Goal: Information Seeking & Learning: Learn about a topic

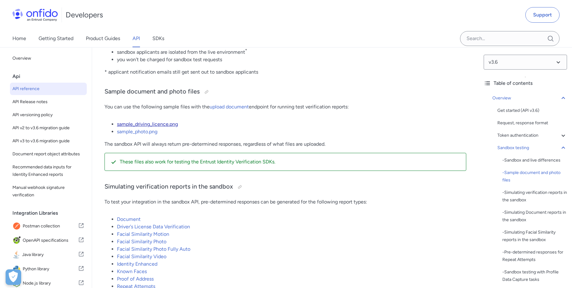
scroll to position [1091, 0]
drag, startPoint x: 152, startPoint y: 135, endPoint x: 171, endPoint y: 138, distance: 18.9
click at [152, 127] on link "sample_driving_licence.png" at bounding box center [147, 124] width 61 height 6
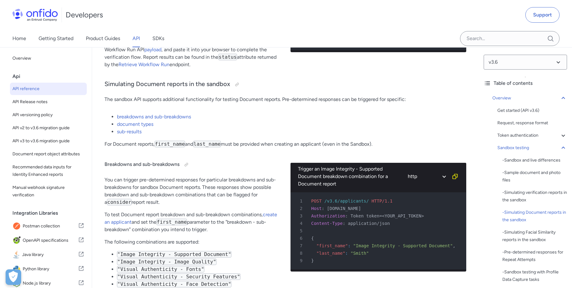
scroll to position [1595, 0]
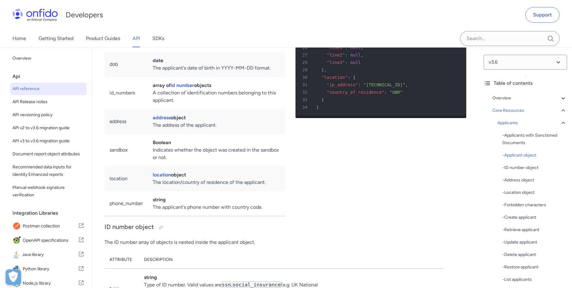
scroll to position [6732, 0]
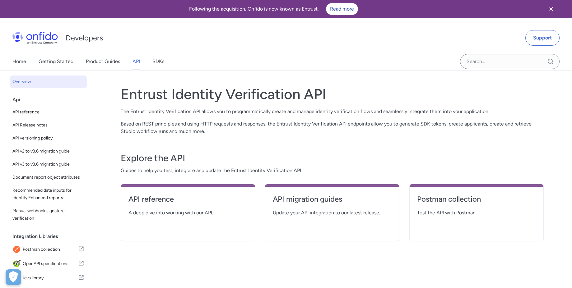
click at [530, 48] on div "Developers Support" at bounding box center [286, 38] width 572 height 30
click at [538, 41] on link "Support" at bounding box center [543, 38] width 34 height 16
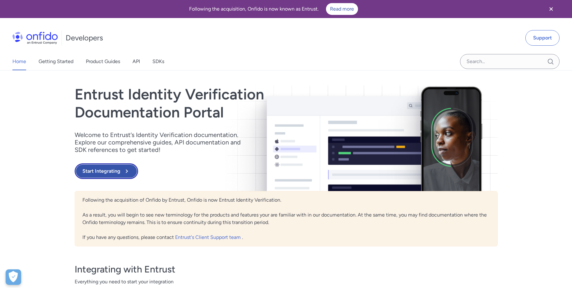
click at [107, 173] on button "Start Integrating" at bounding box center [106, 172] width 63 height 16
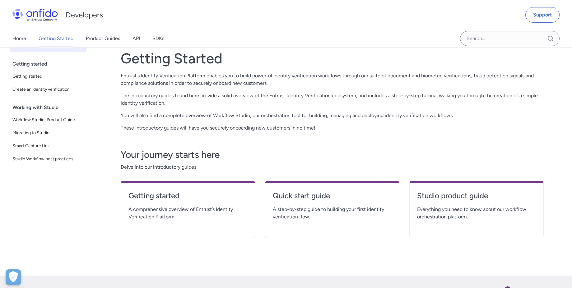
scroll to position [56, 0]
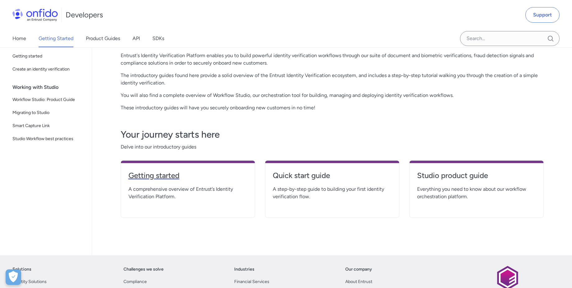
click at [164, 174] on h4 "Getting started" at bounding box center [188, 176] width 119 height 10
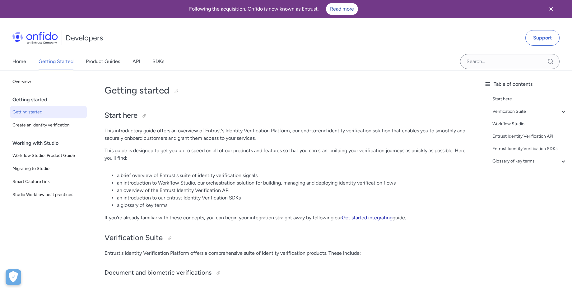
click at [367, 218] on link "Get started integrating" at bounding box center [367, 218] width 51 height 6
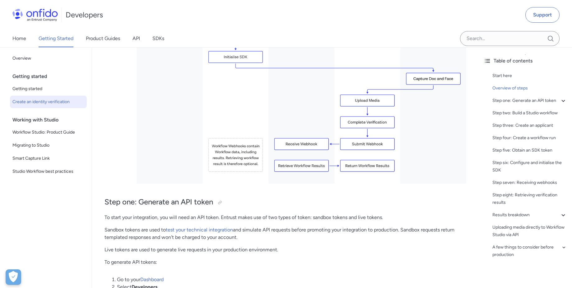
scroll to position [336, 0]
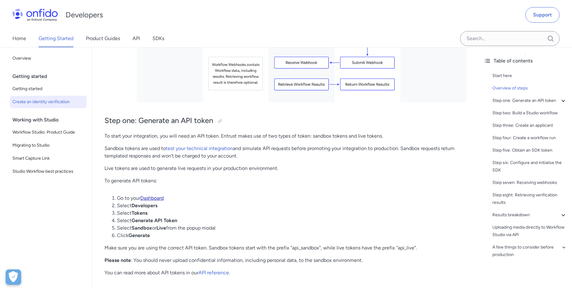
click at [159, 196] on link "Dashboard" at bounding box center [151, 198] width 23 height 6
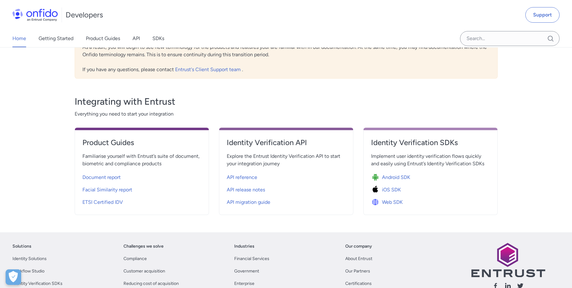
scroll to position [112, 0]
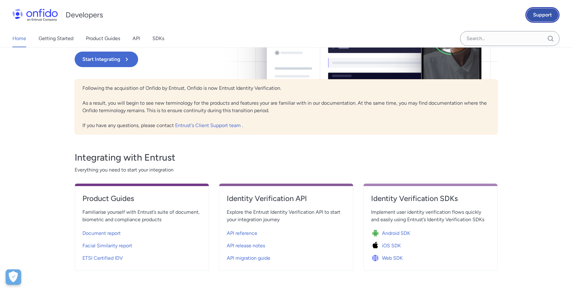
click at [536, 14] on link "Support" at bounding box center [543, 15] width 34 height 16
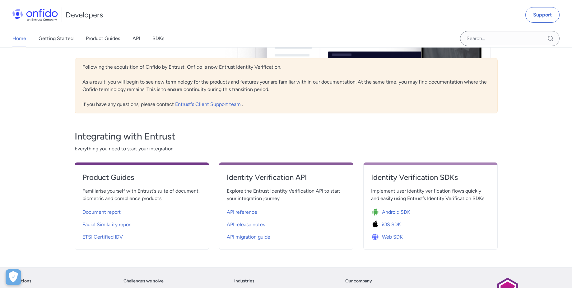
scroll to position [112, 0]
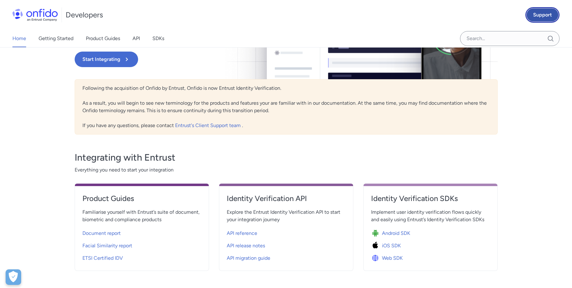
click at [540, 19] on link "Support" at bounding box center [543, 15] width 34 height 16
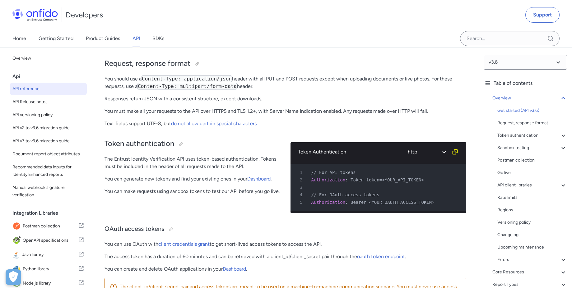
scroll to position [168, 0]
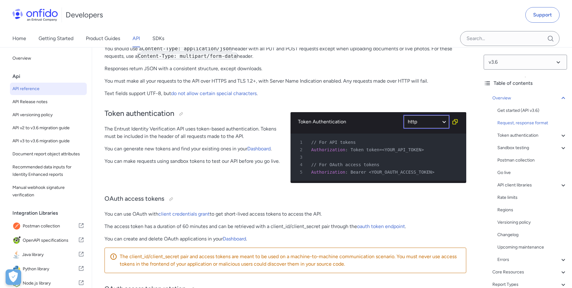
select select "php"
click at [403, 115] on select "ruby python php javascript java http bash" at bounding box center [426, 122] width 47 height 14
select select "php"
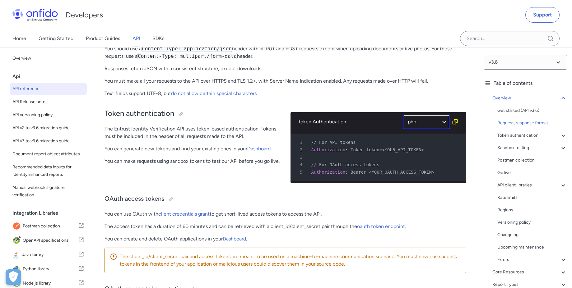
select select "php"
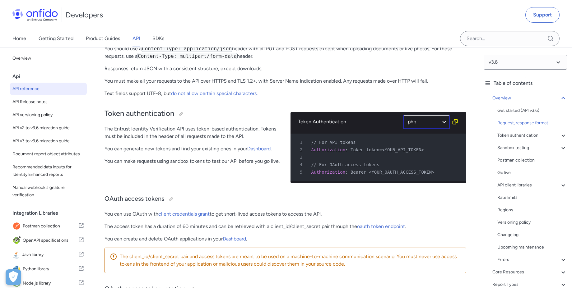
select select "php"
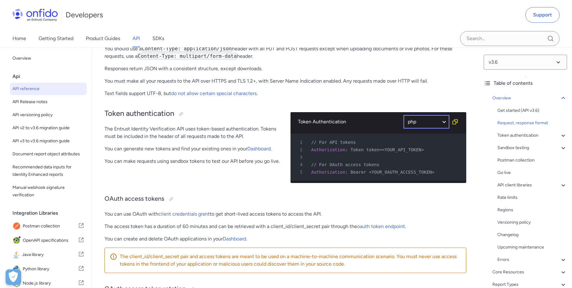
select select "php"
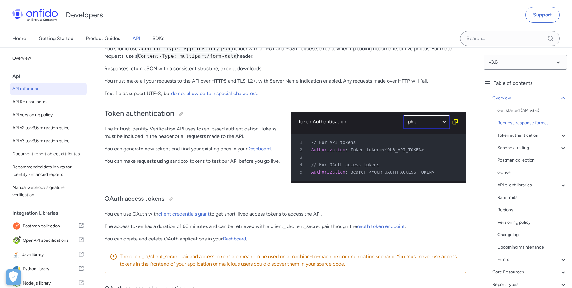
select select "php"
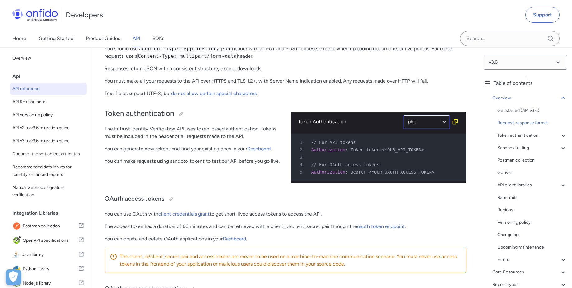
select select "php"
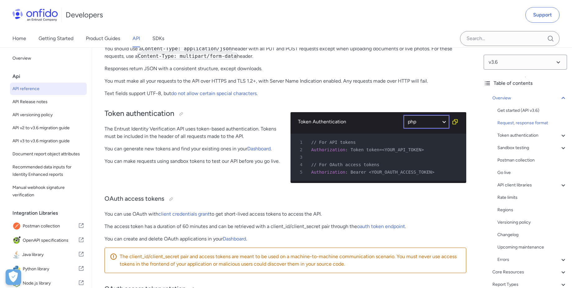
select select "php"
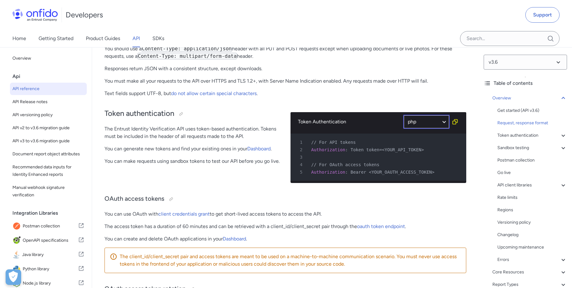
select select "php"
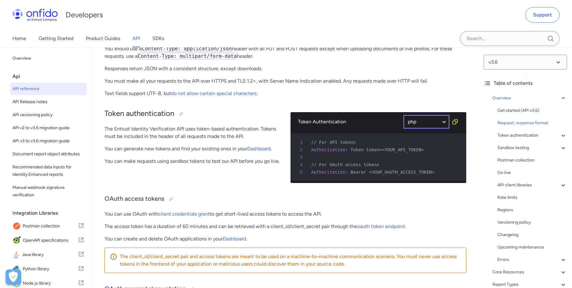
select select "php"
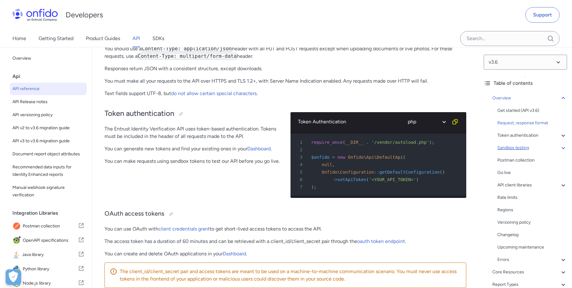
click at [515, 150] on div "Sandbox testing" at bounding box center [533, 147] width 70 height 7
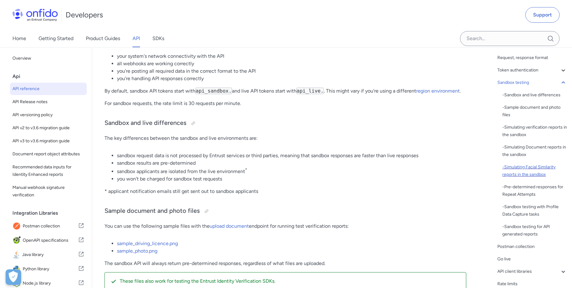
scroll to position [112, 0]
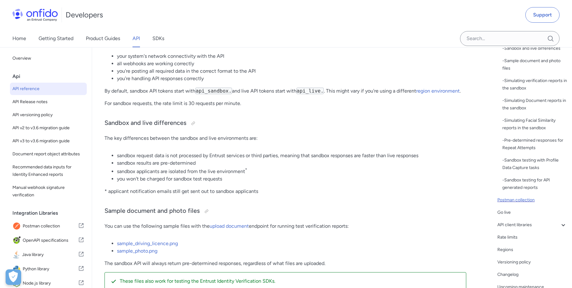
click at [512, 199] on div "Postman collection" at bounding box center [533, 200] width 70 height 7
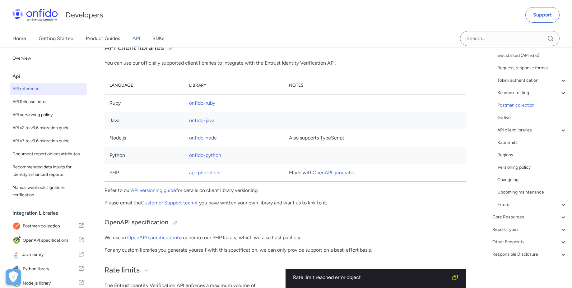
scroll to position [68, 0]
click at [114, 182] on td "PHP" at bounding box center [145, 173] width 80 height 18
click at [215, 176] on link "api-php-client" at bounding box center [205, 173] width 32 height 6
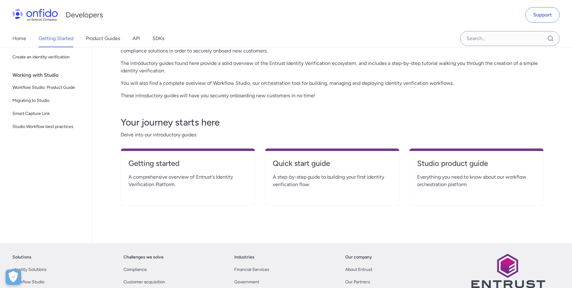
scroll to position [112, 0]
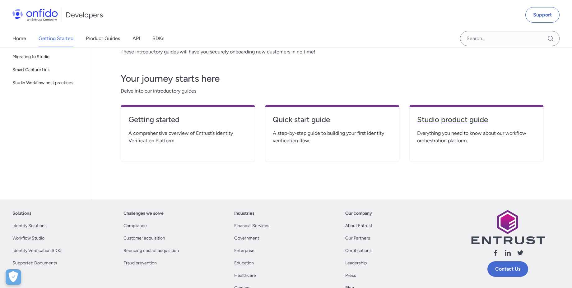
click at [467, 120] on h4 "Studio product guide" at bounding box center [476, 120] width 119 height 10
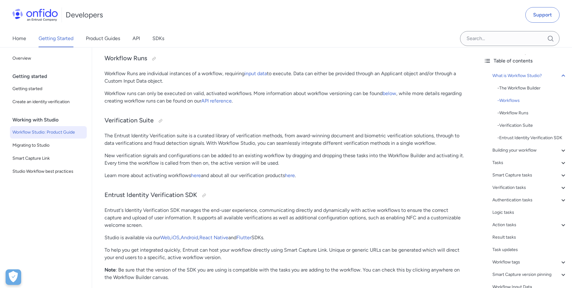
scroll to position [616, 0]
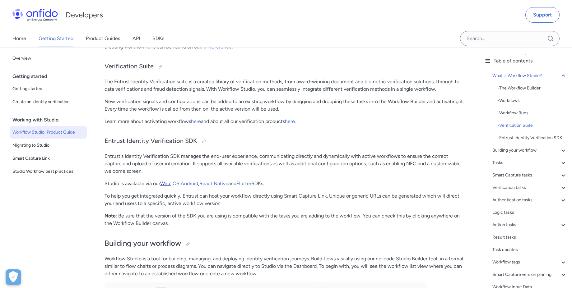
click at [167, 186] on link "Web" at bounding box center [165, 184] width 10 height 6
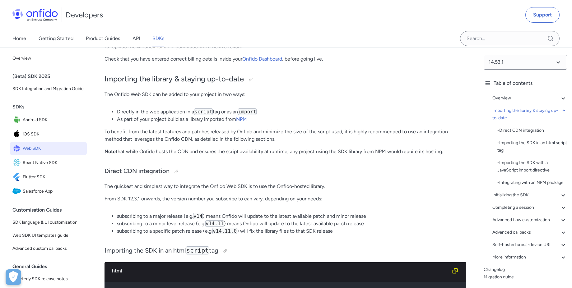
scroll to position [393, 0]
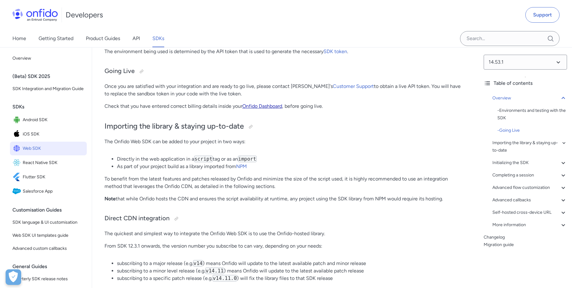
click at [270, 108] on link "Onfido Dashboard" at bounding box center [262, 106] width 40 height 6
click at [264, 105] on link "Onfido Dashboard" at bounding box center [262, 106] width 40 height 6
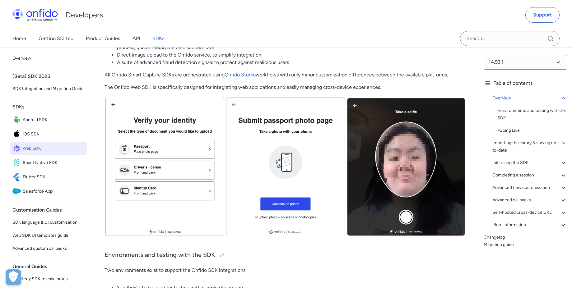
scroll to position [112, 0]
